Goal: Information Seeking & Learning: Learn about a topic

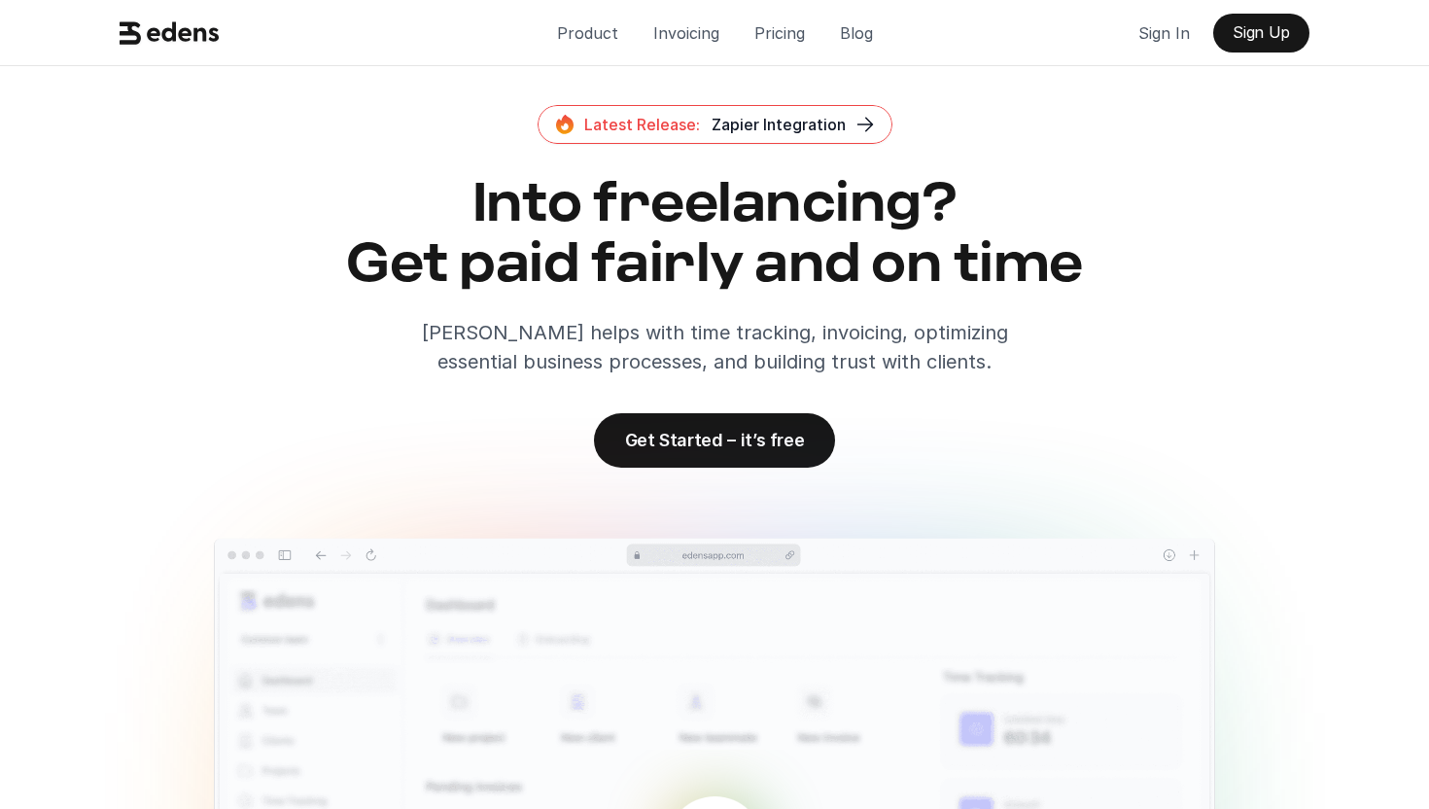
scroll to position [570, 0]
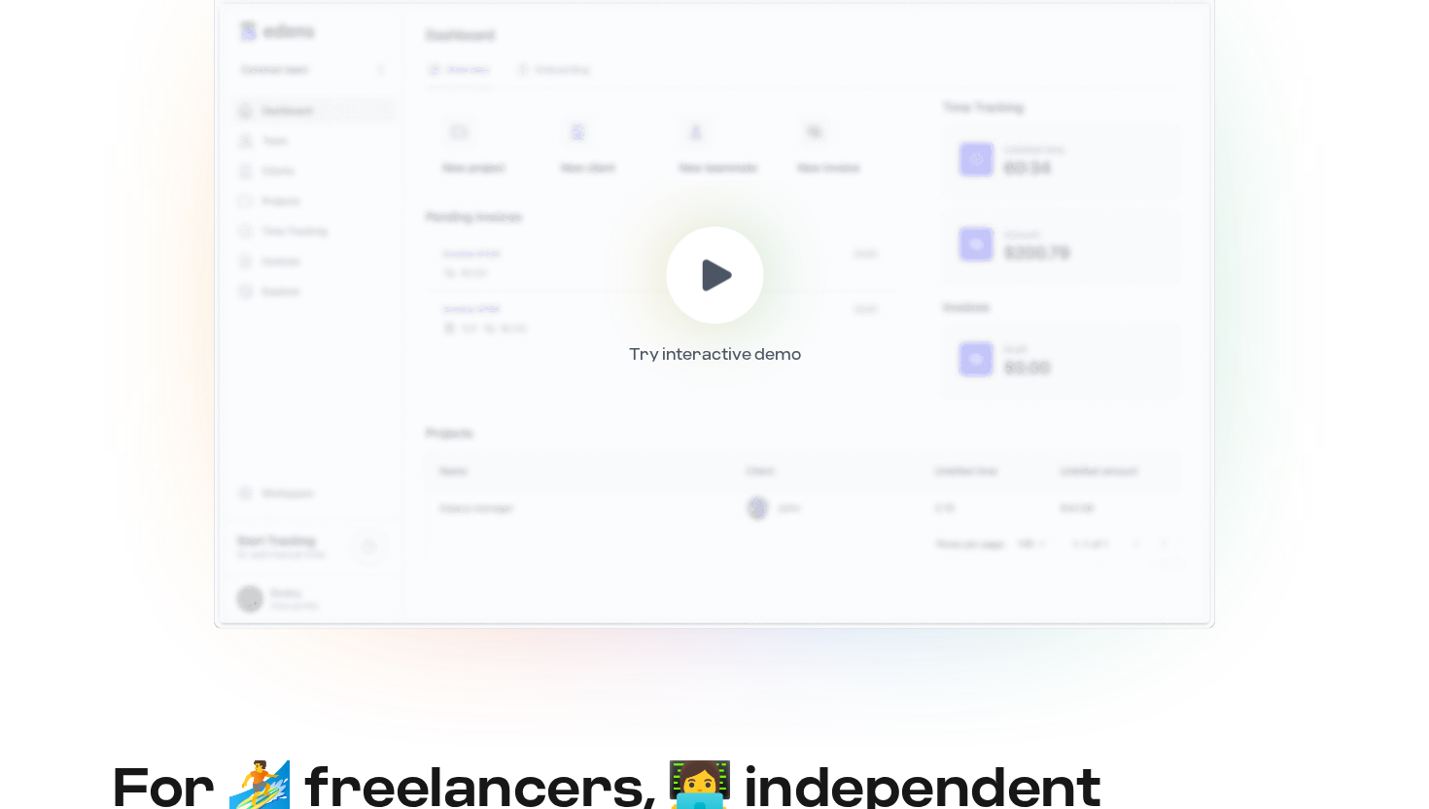
click at [740, 304] on div at bounding box center [714, 275] width 97 height 97
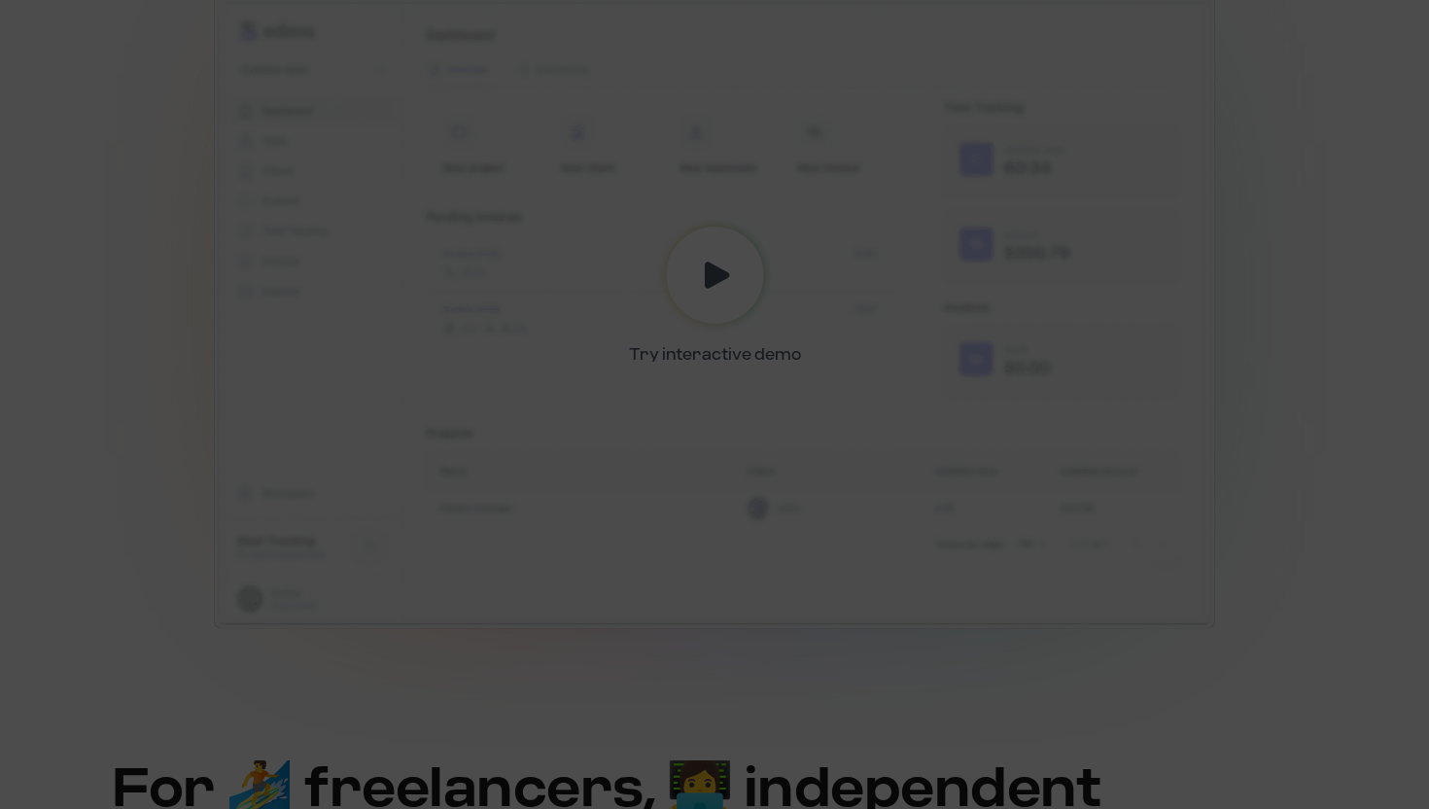
click at [1319, 85] on div at bounding box center [714, 404] width 1429 height 809
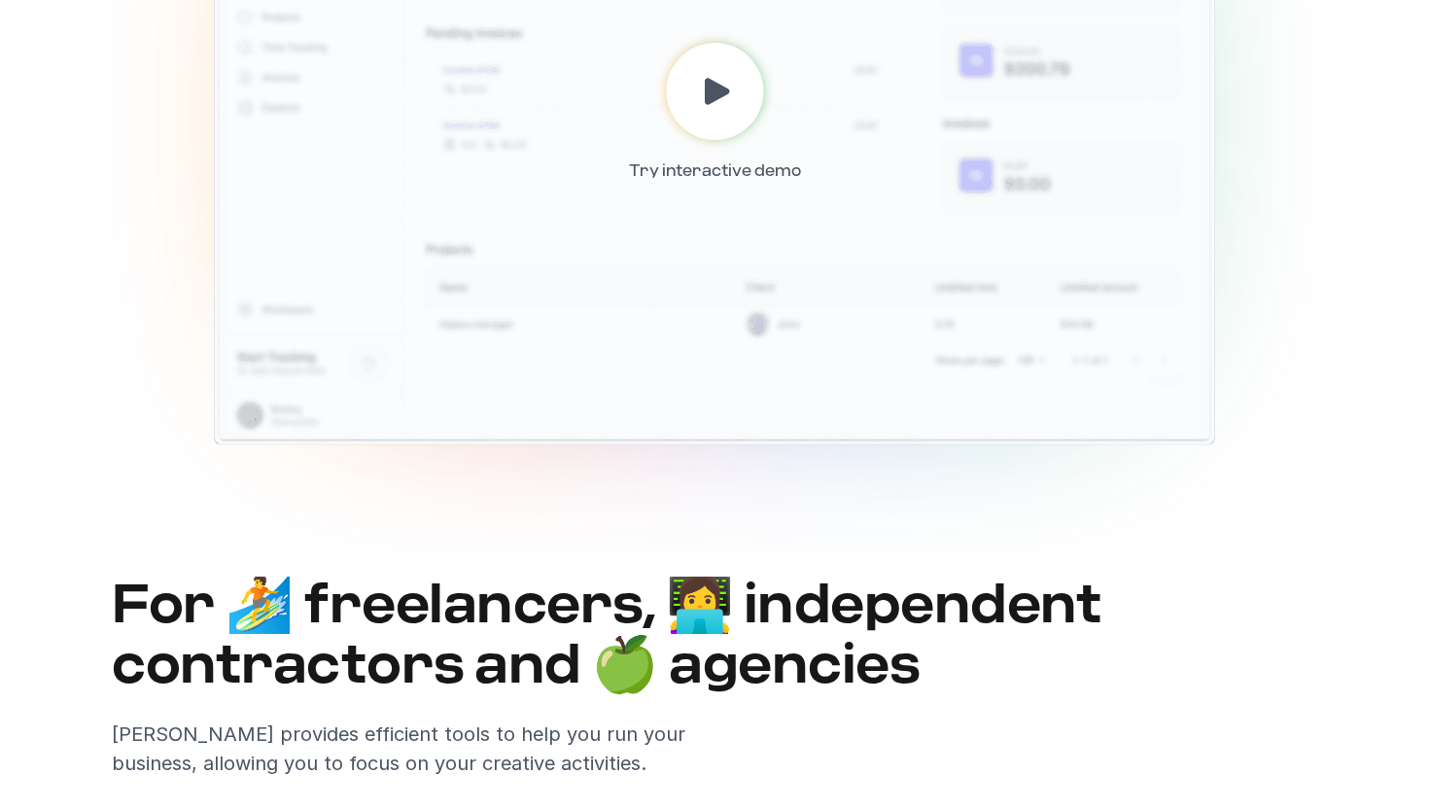
scroll to position [0, 0]
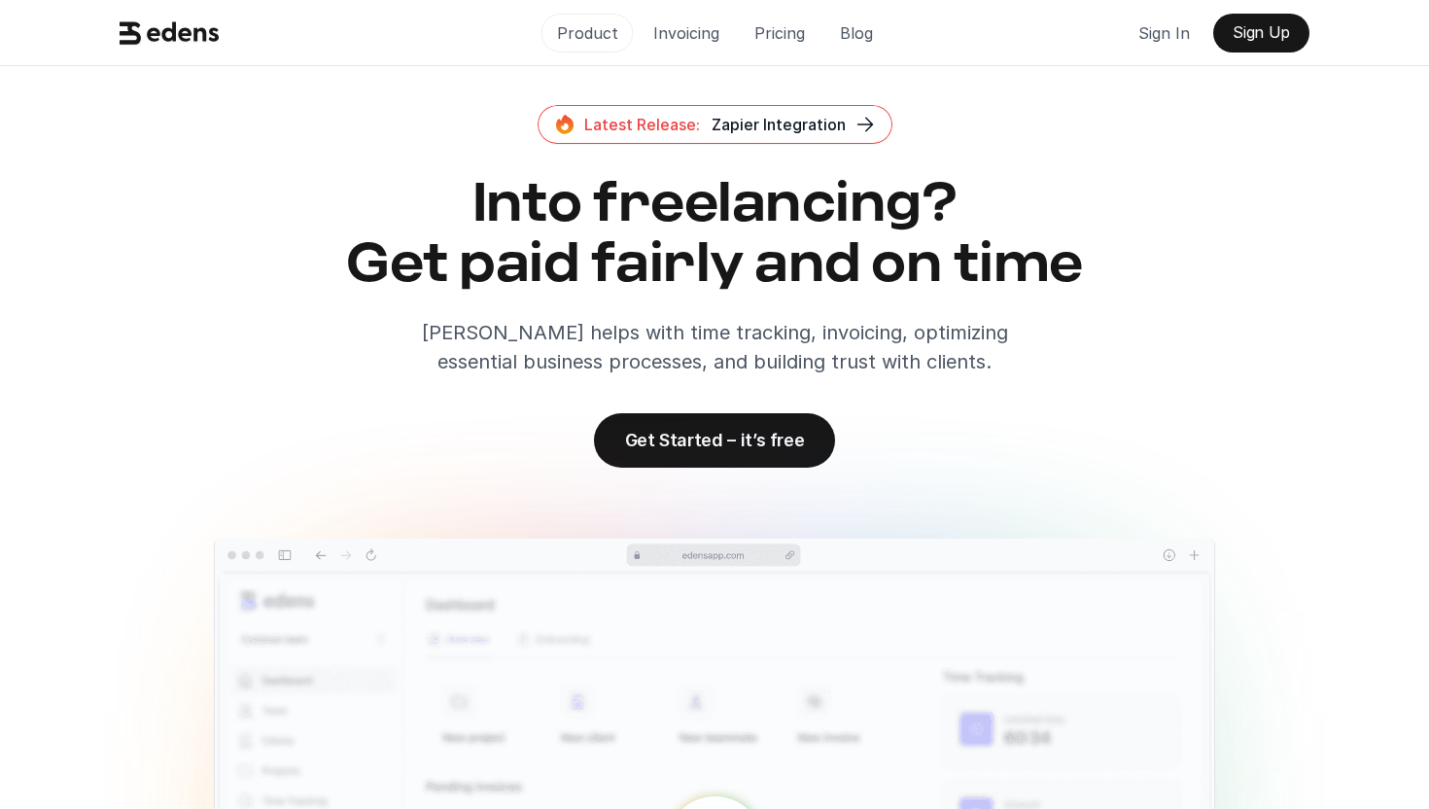
click at [599, 21] on p "Product" at bounding box center [587, 32] width 61 height 29
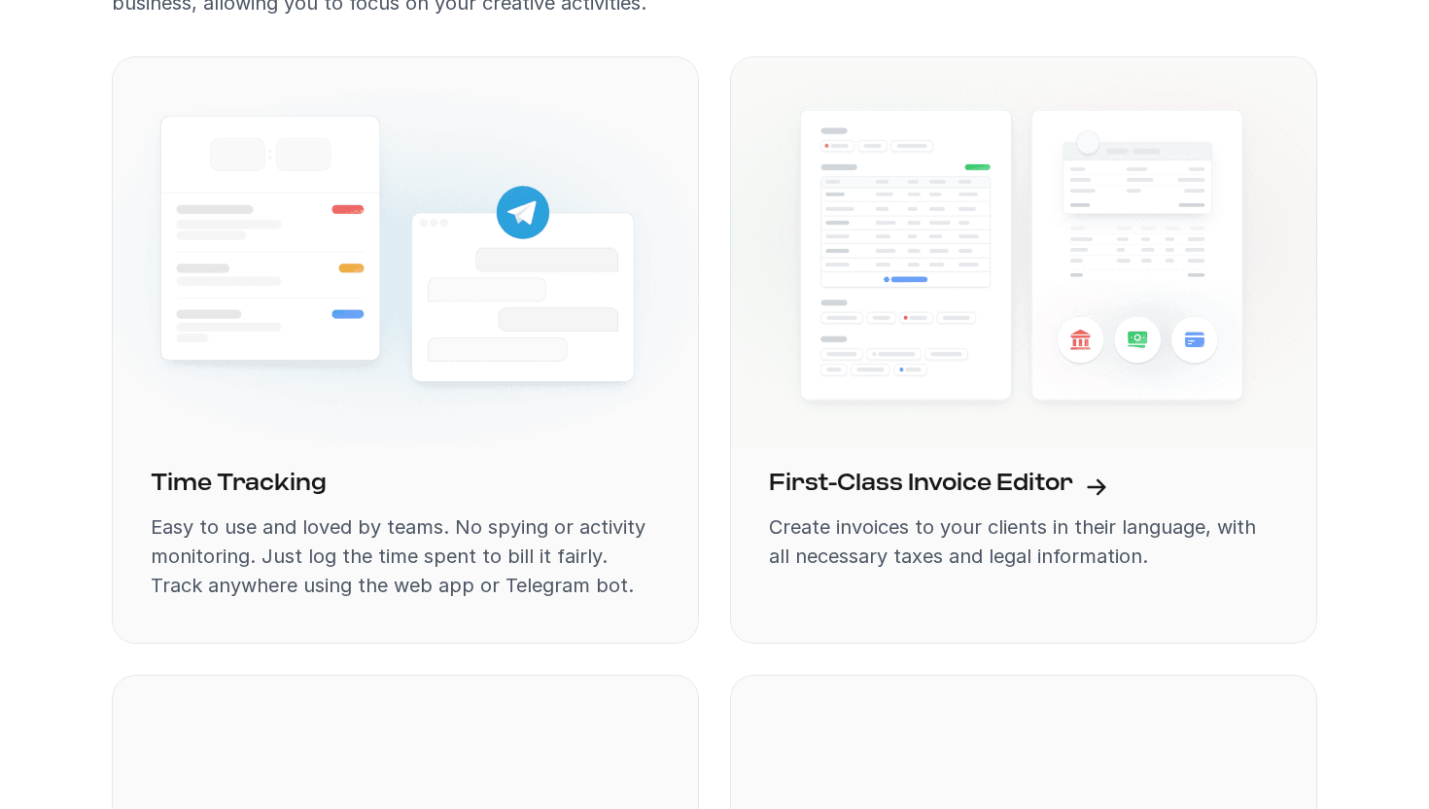
scroll to position [1760, 0]
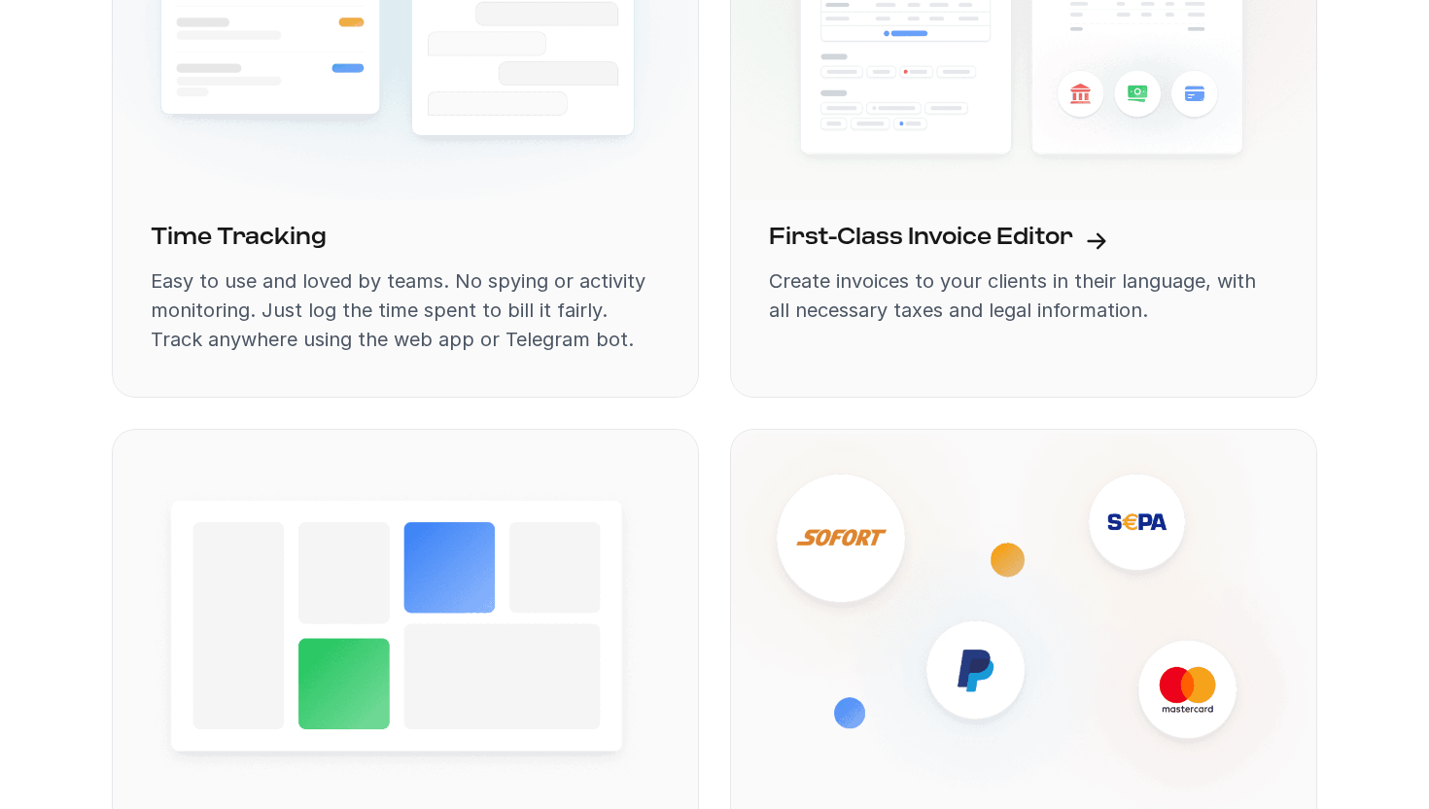
click at [591, 254] on div "Time Tracking" at bounding box center [405, 238] width 509 height 33
click at [877, 228] on h3 "First-Class Invoice Editor" at bounding box center [921, 238] width 304 height 33
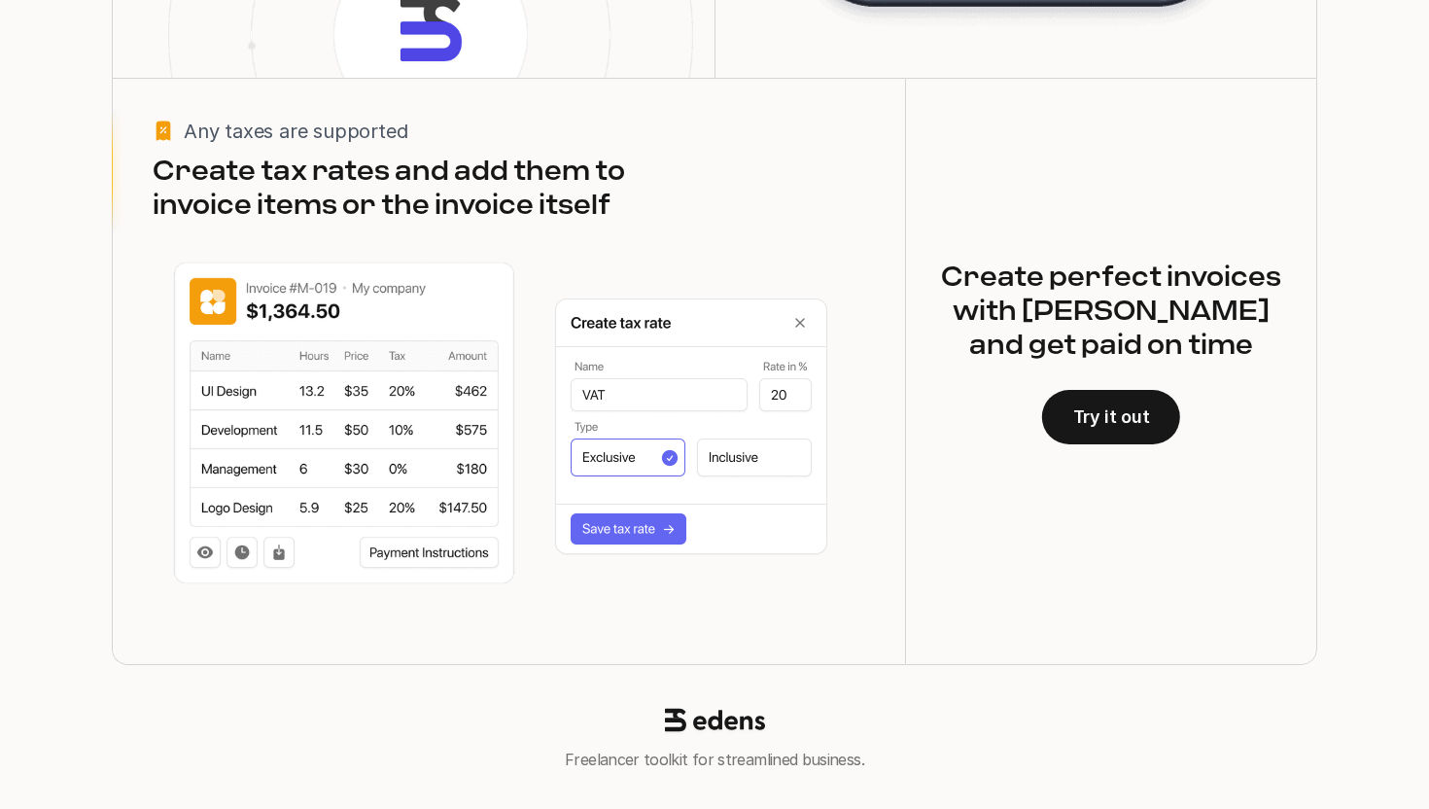
scroll to position [4103, 0]
